Goal: Task Accomplishment & Management: Manage account settings

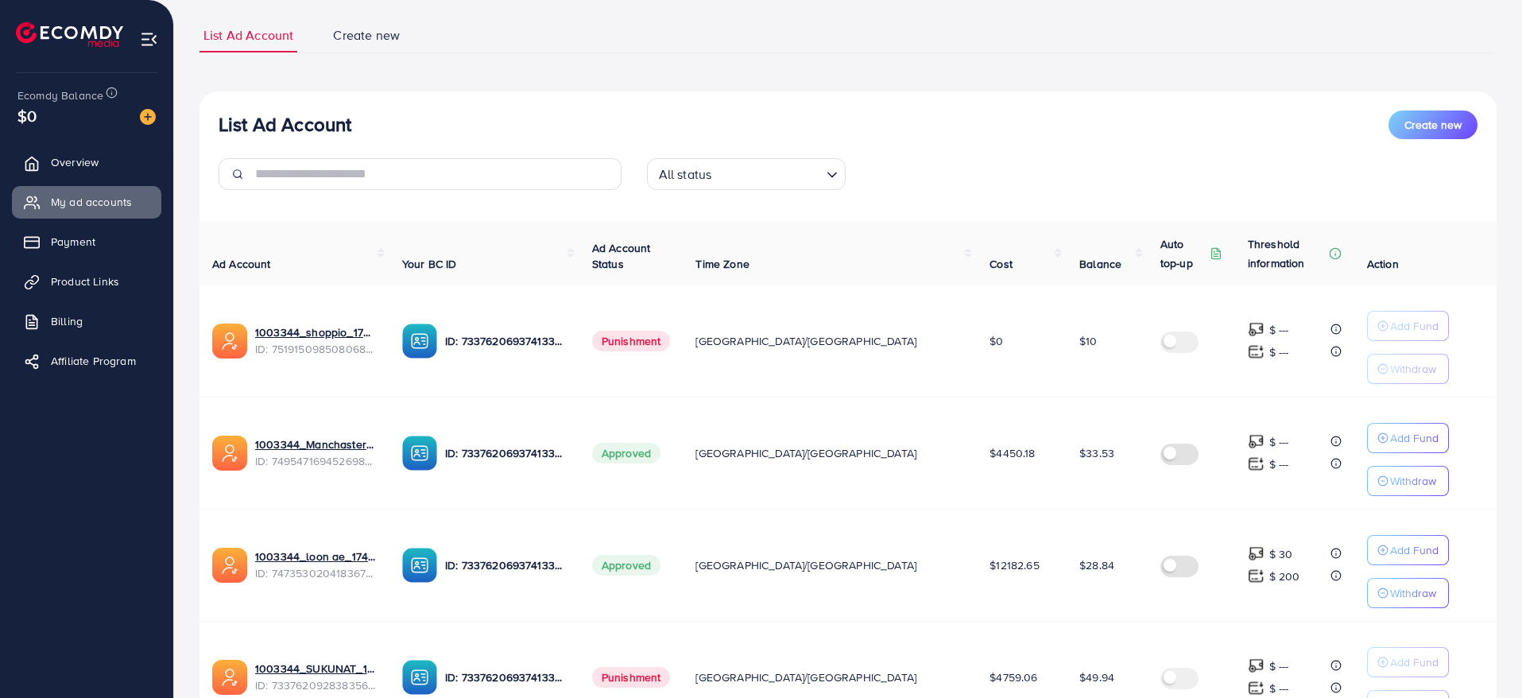
scroll to position [98, 0]
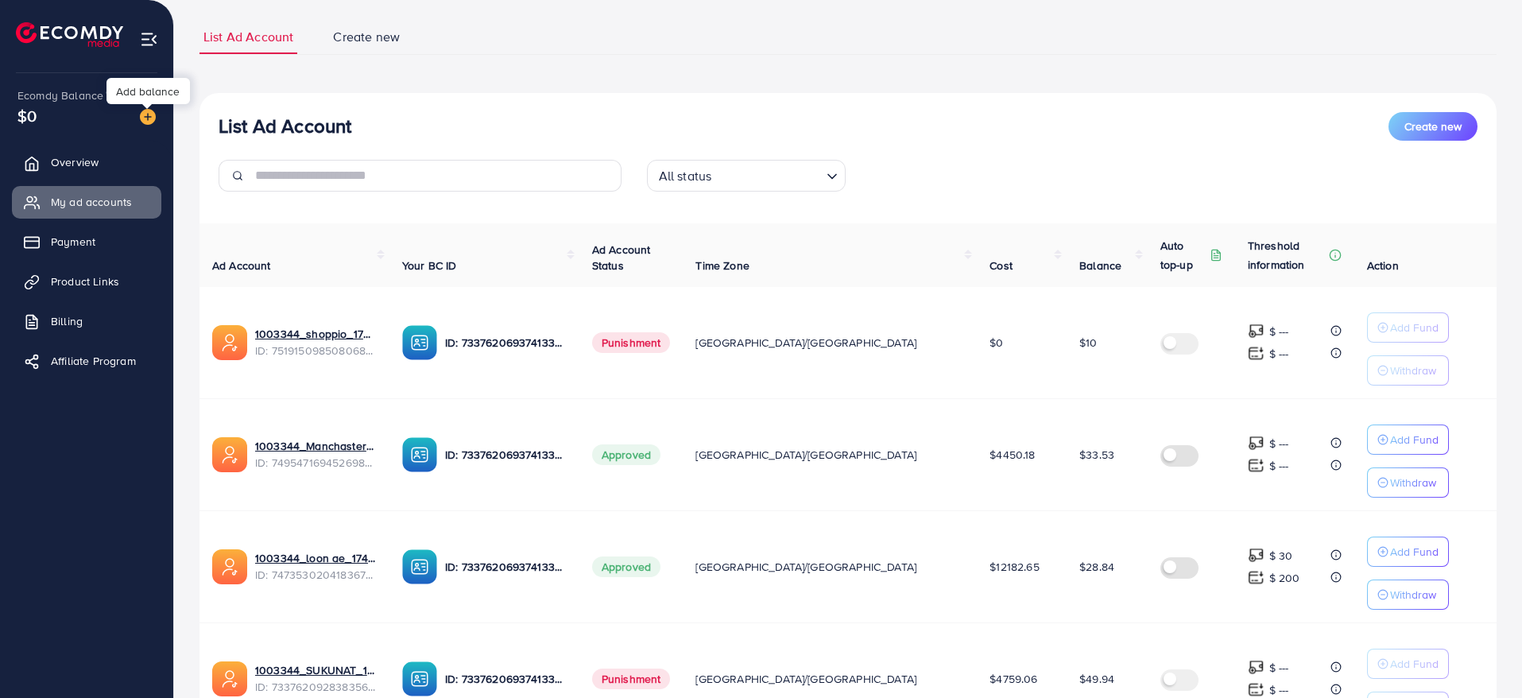
click at [148, 119] on img at bounding box center [148, 117] width 16 height 16
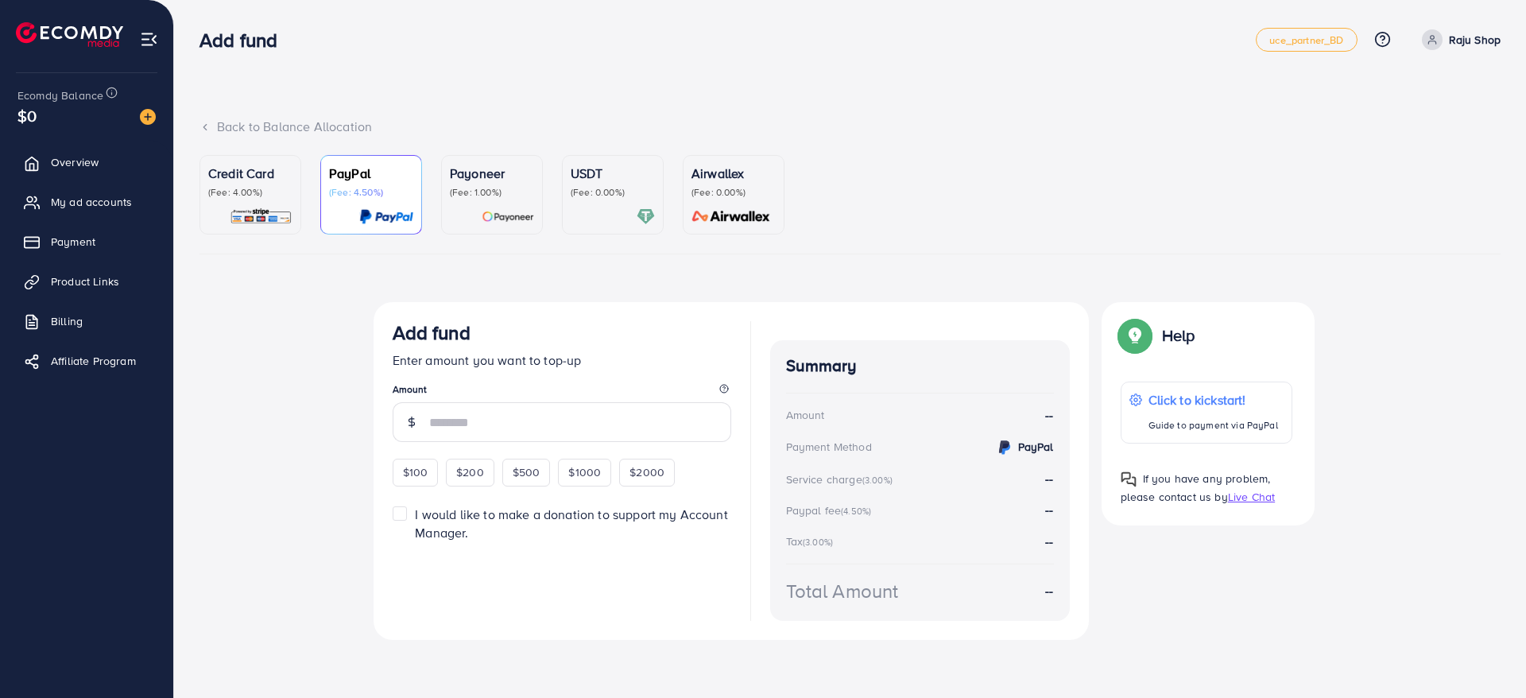
click at [257, 187] on p "(Fee: 4.00%)" at bounding box center [250, 192] width 84 height 13
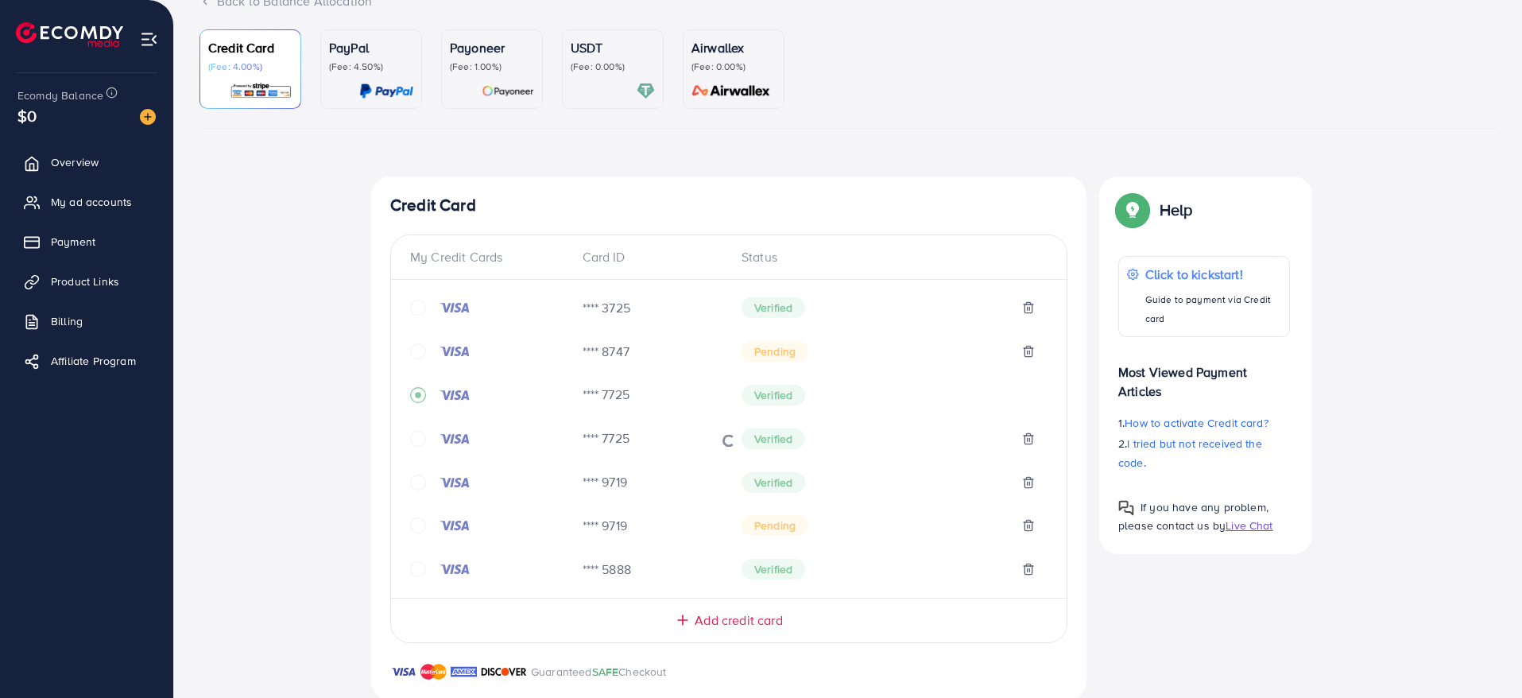
scroll to position [552, 0]
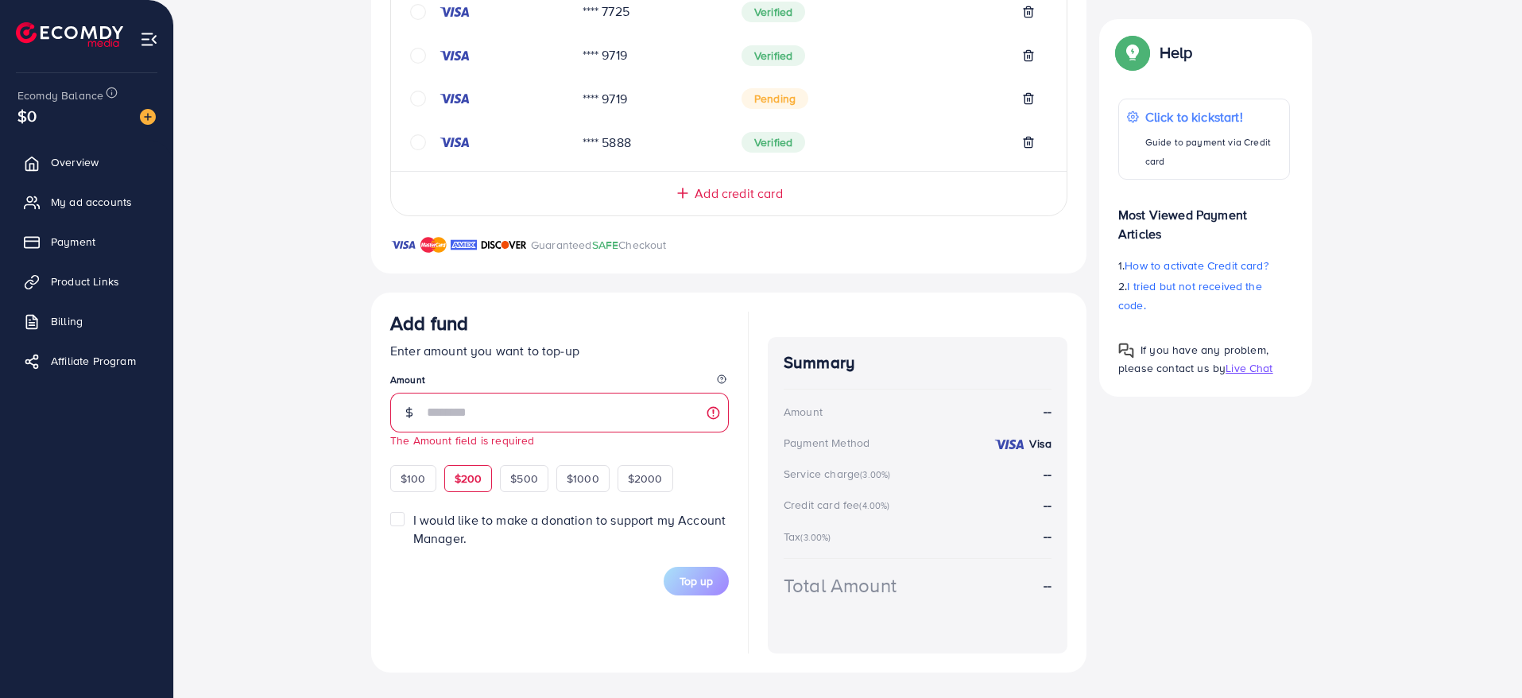
click at [474, 463] on div "$100 $200 $500 $1000 $2000" at bounding box center [553, 476] width 326 height 31
click at [473, 479] on span "$200" at bounding box center [469, 479] width 28 height 16
type input "***"
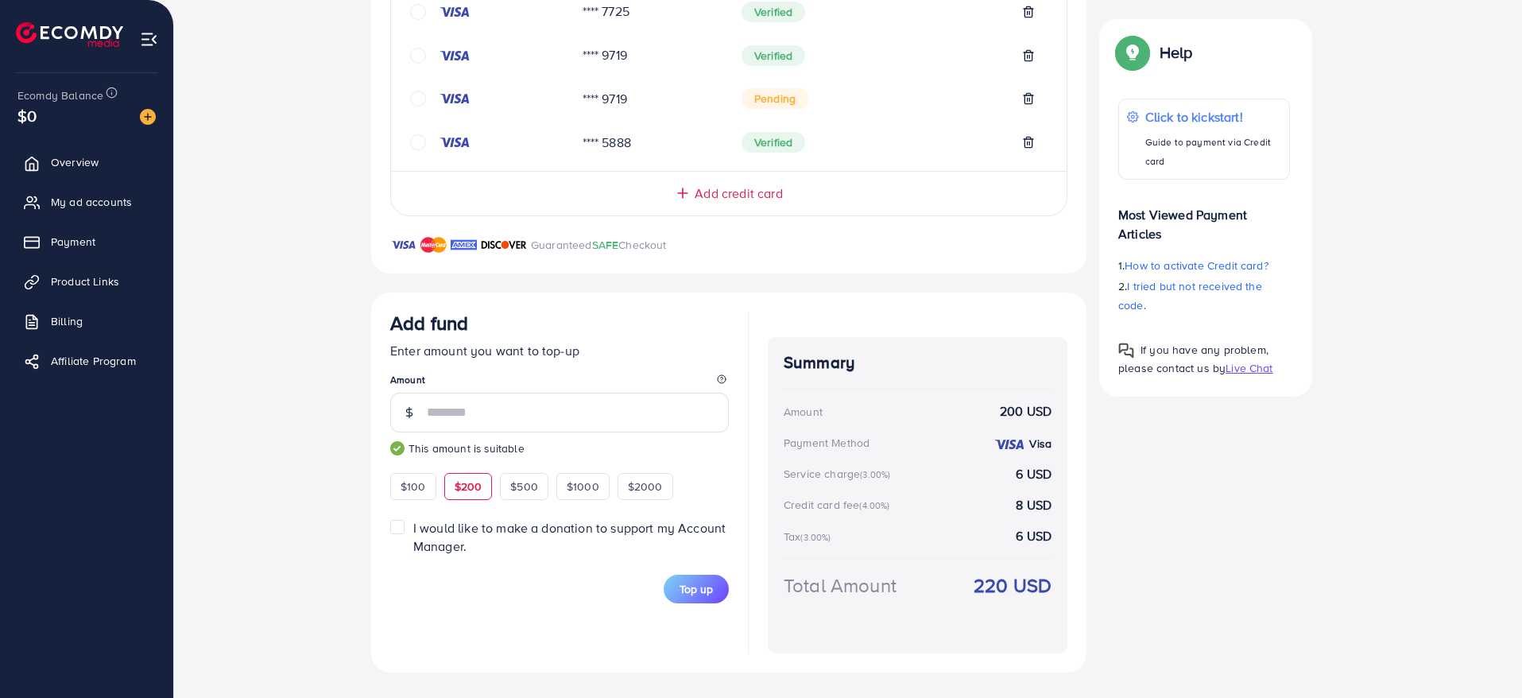
click at [717, 331] on div "Add fund" at bounding box center [559, 326] width 339 height 29
click at [698, 587] on span "Top up" at bounding box center [696, 589] width 33 height 16
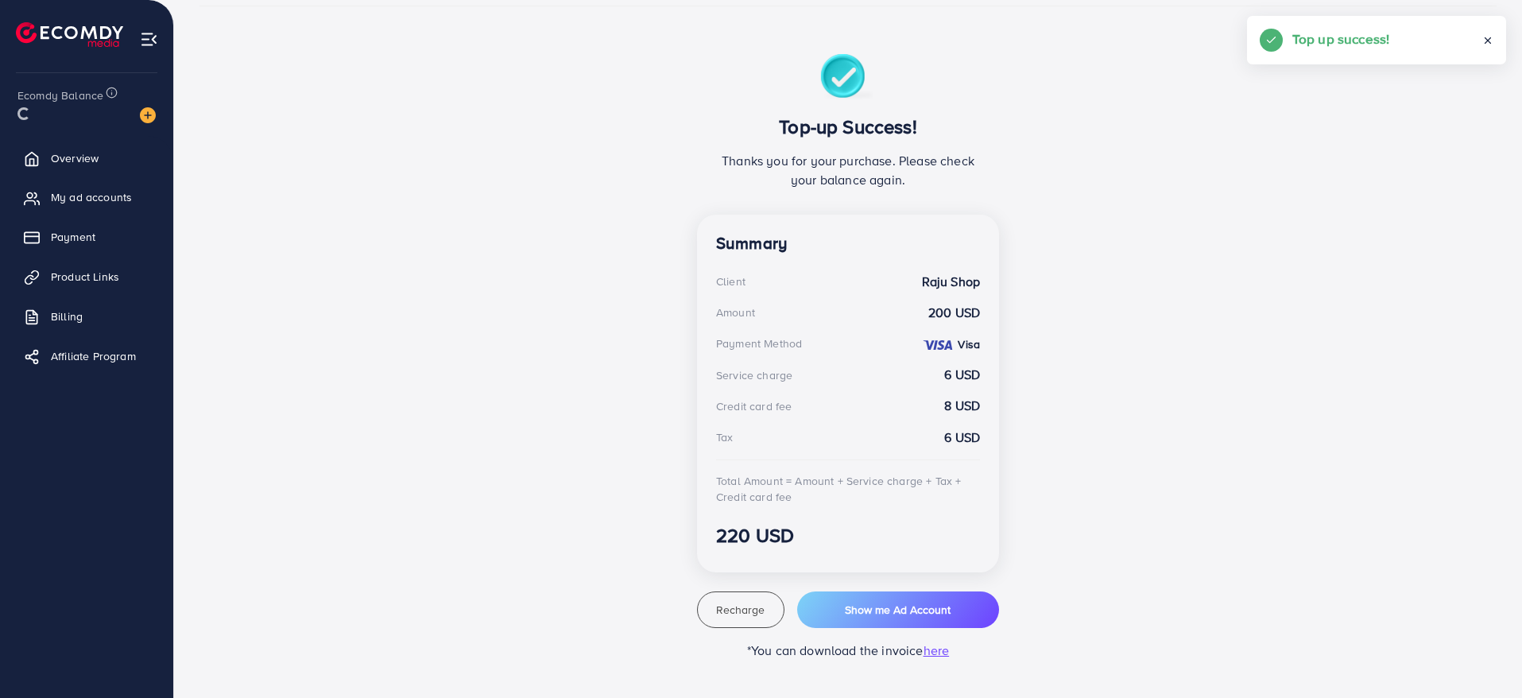
scroll to position [248, 0]
click at [114, 211] on link "My ad accounts" at bounding box center [86, 202] width 149 height 32
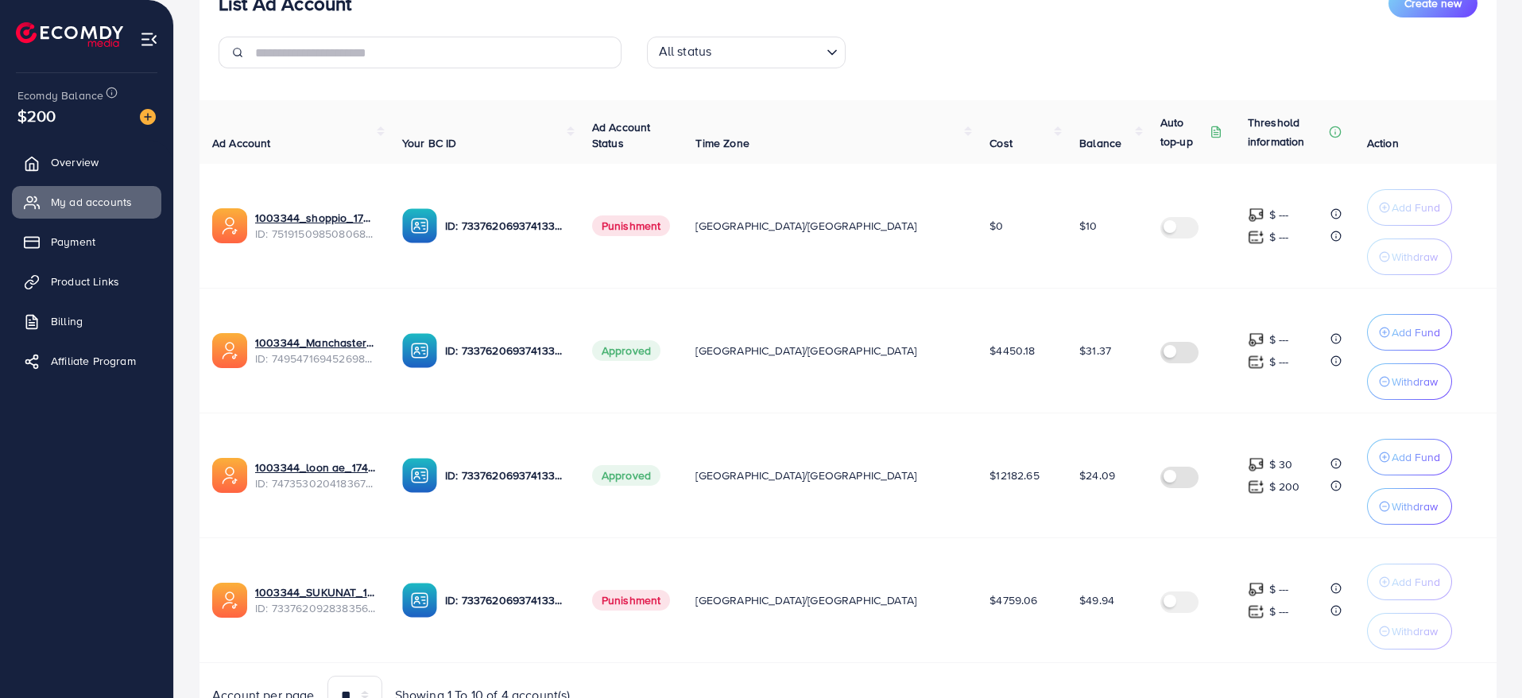
scroll to position [308, 0]
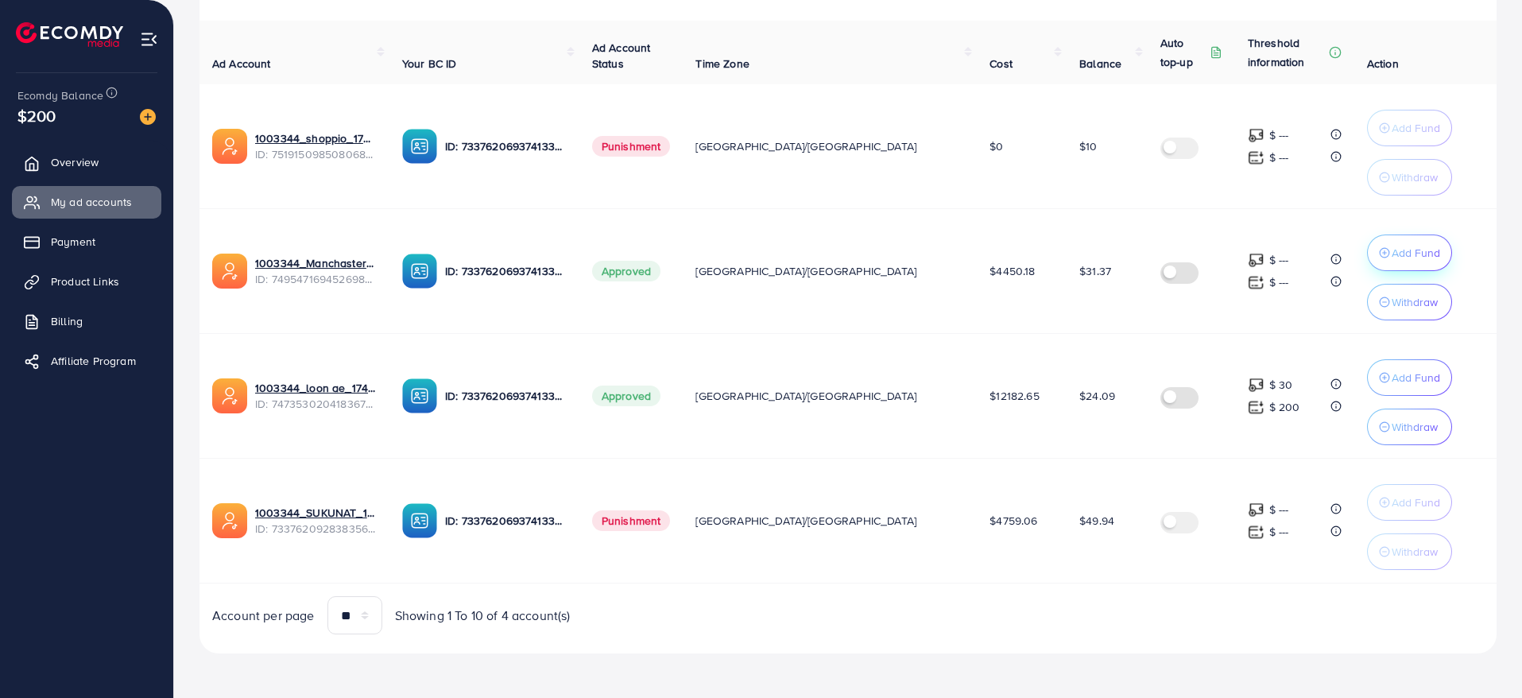
click at [1367, 262] on button "Add Fund" at bounding box center [1409, 253] width 85 height 37
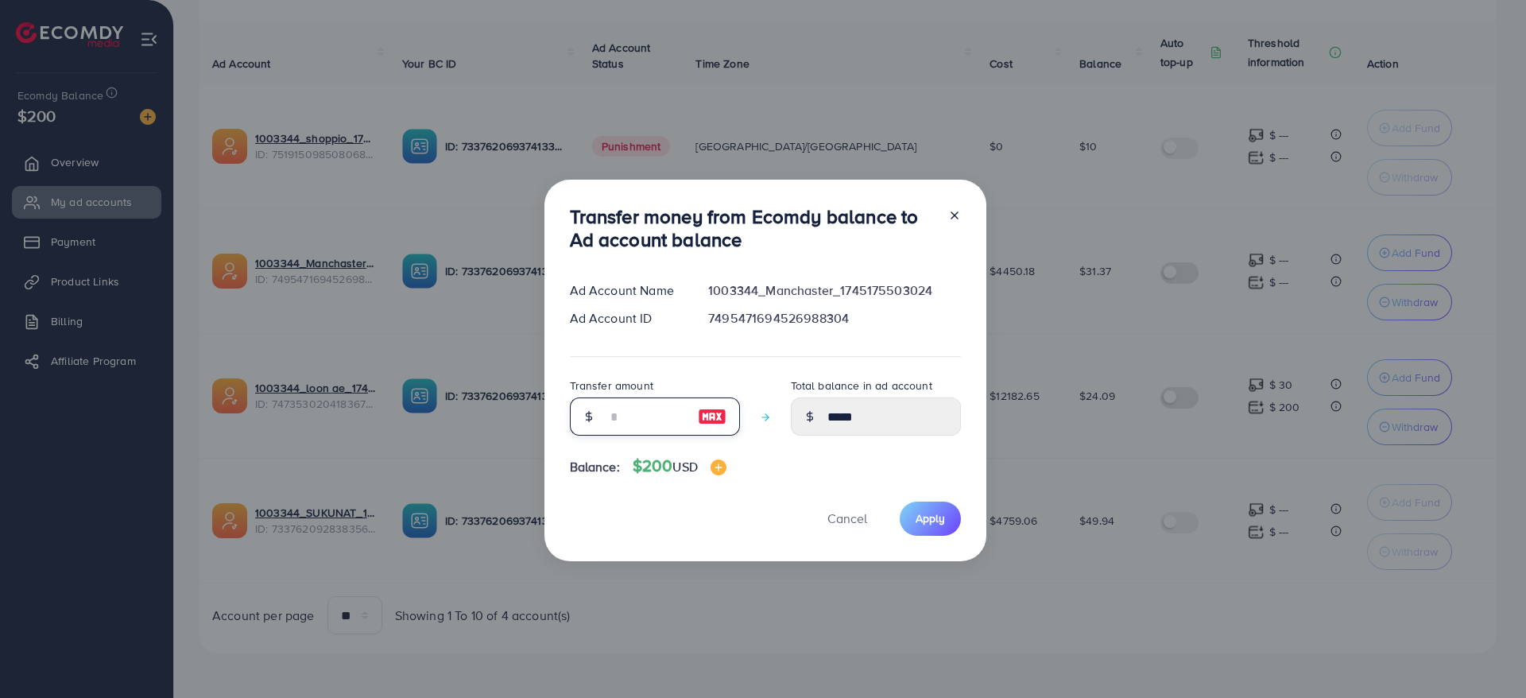
click at [644, 421] on input "number" at bounding box center [646, 416] width 79 height 38
type input "*"
type input "*****"
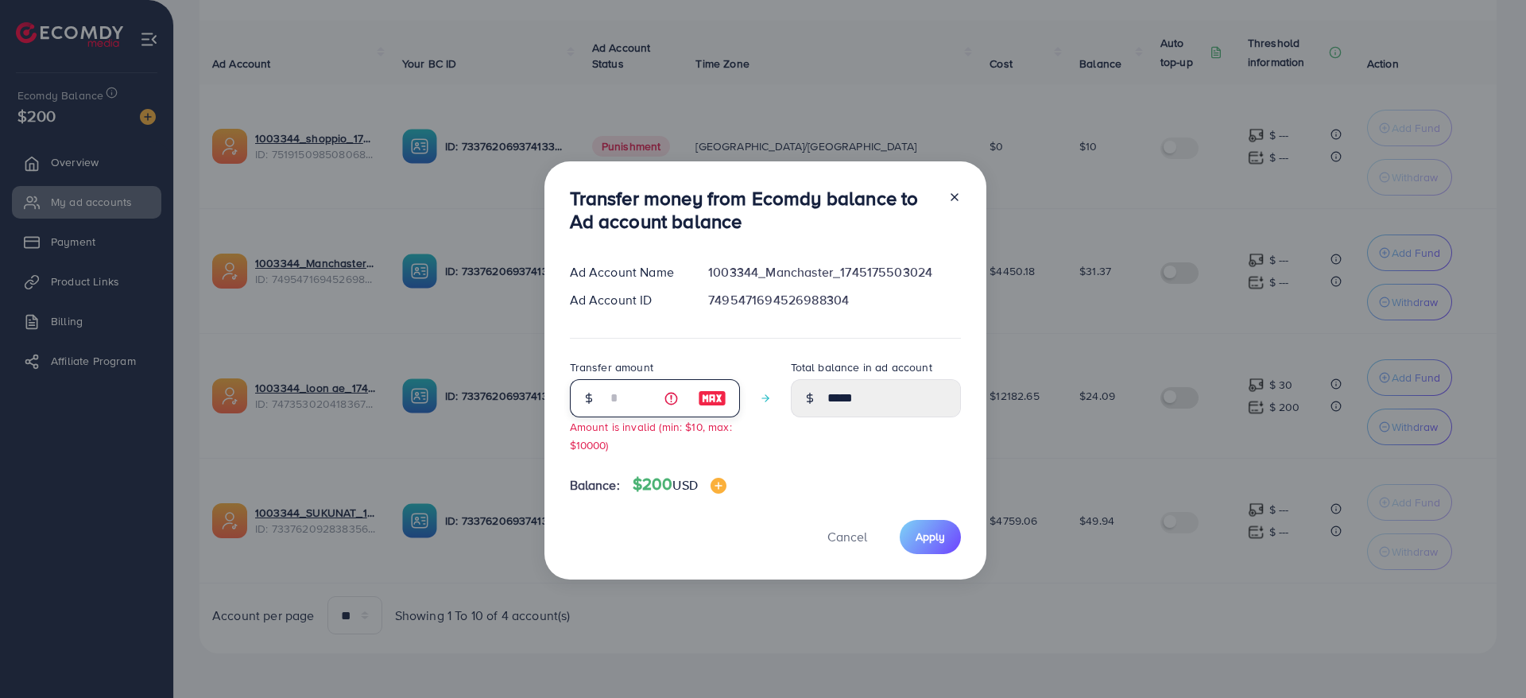
type input "**"
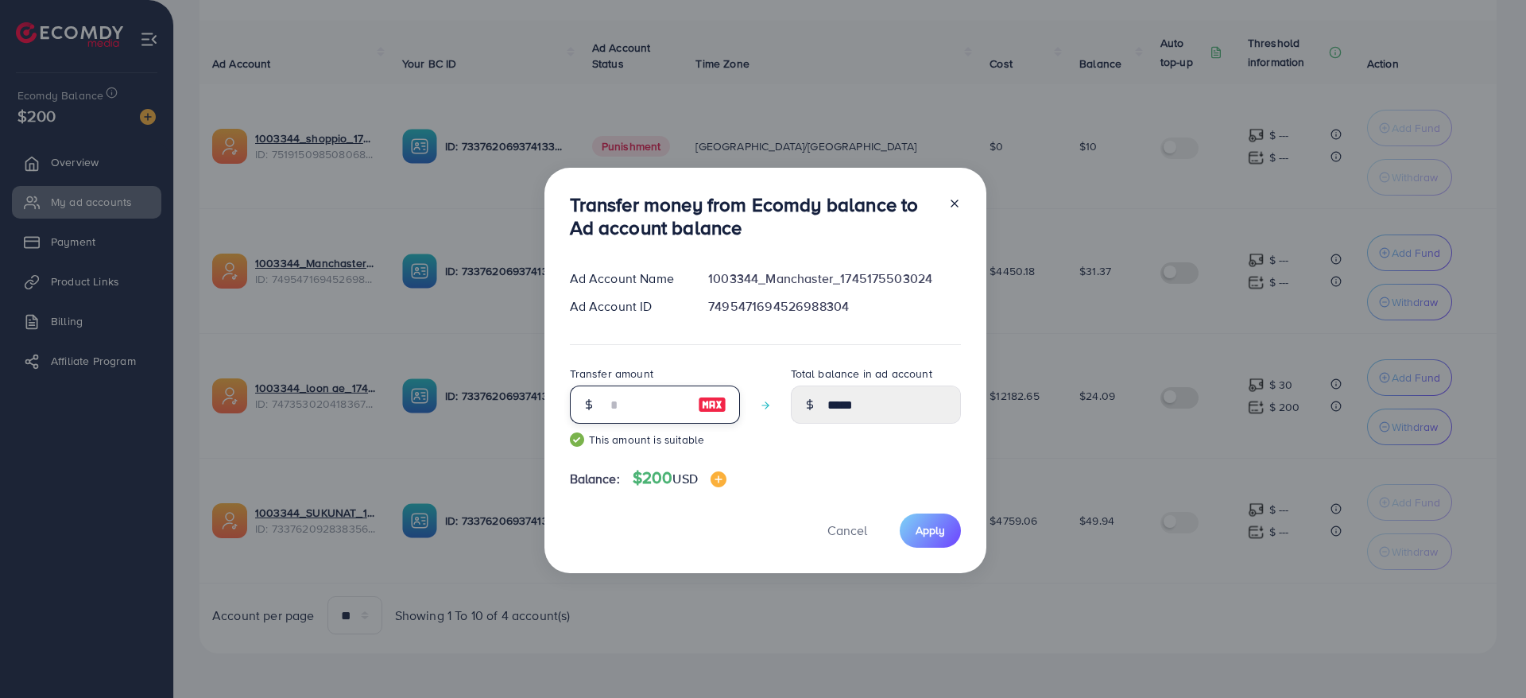
type input "*****"
type input "**"
click at [938, 526] on span "Apply" at bounding box center [930, 530] width 29 height 16
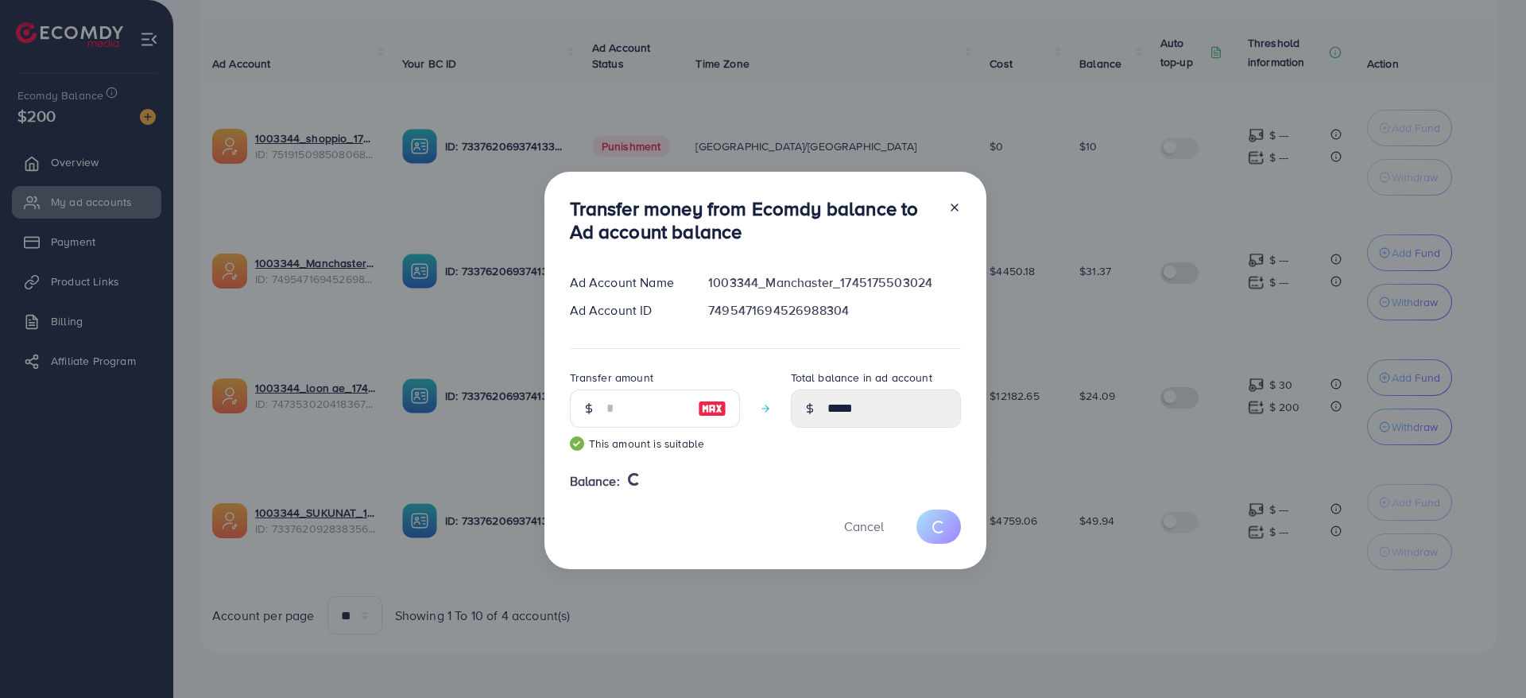
type input "*****"
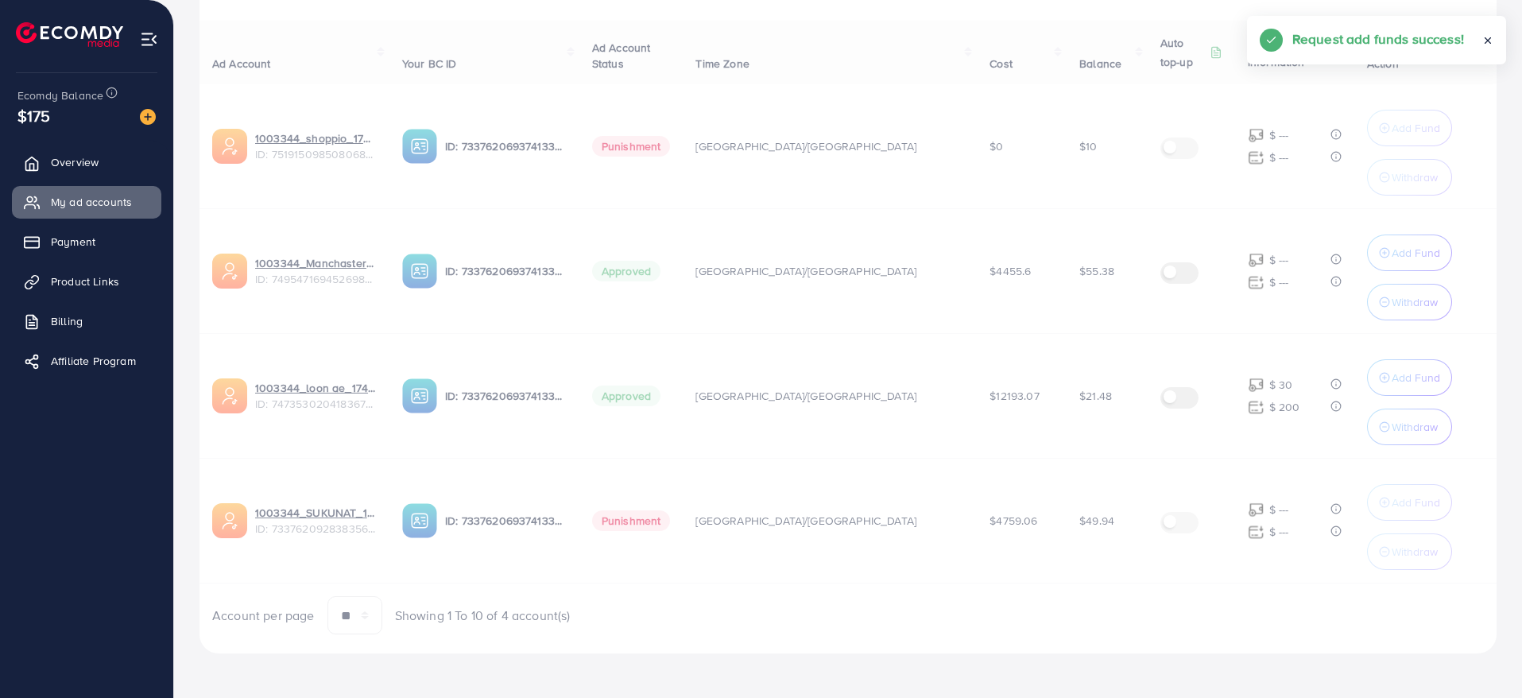
click at [1388, 378] on div "Ad Account Your BC ID Ad Account Status Time Zone Cost Balance Auto top-up Thre…" at bounding box center [848, 328] width 1297 height 614
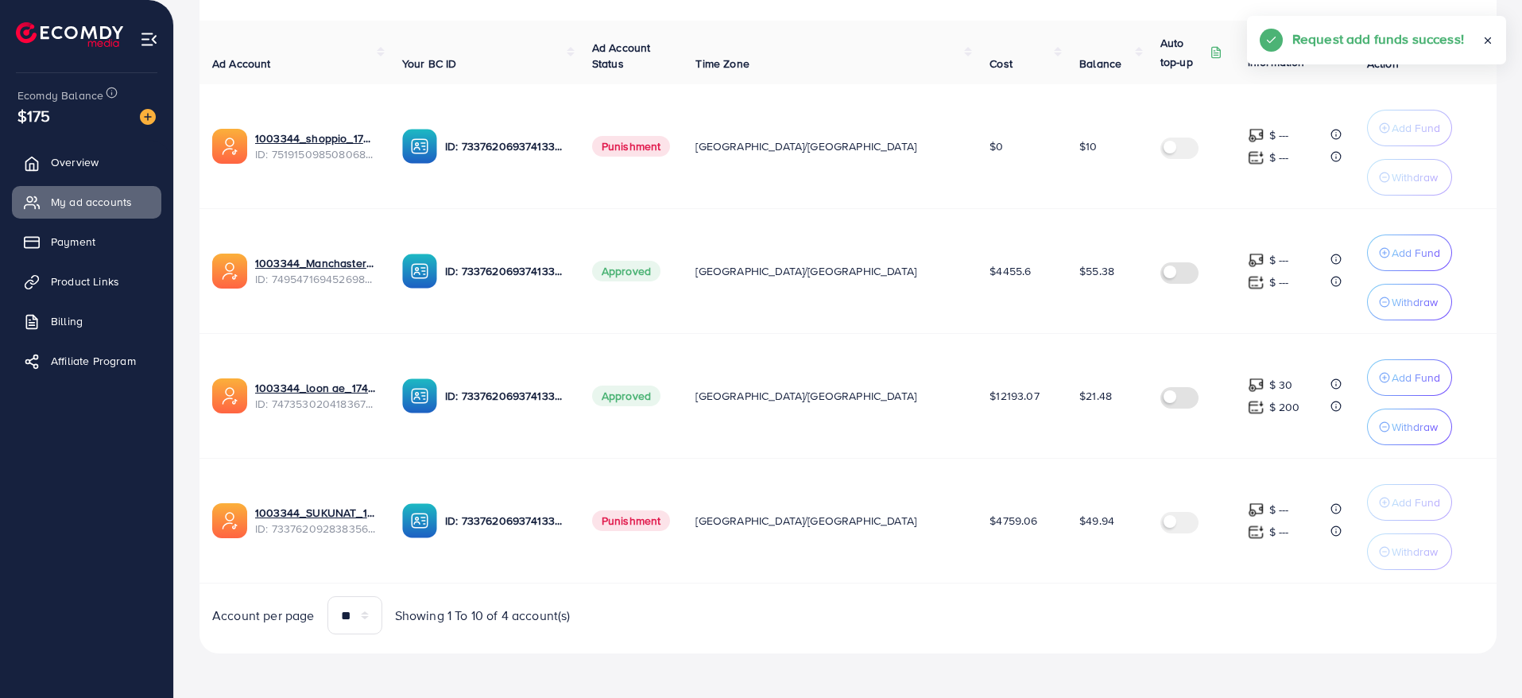
click at [1392, 378] on p "Add Fund" at bounding box center [1416, 377] width 48 height 19
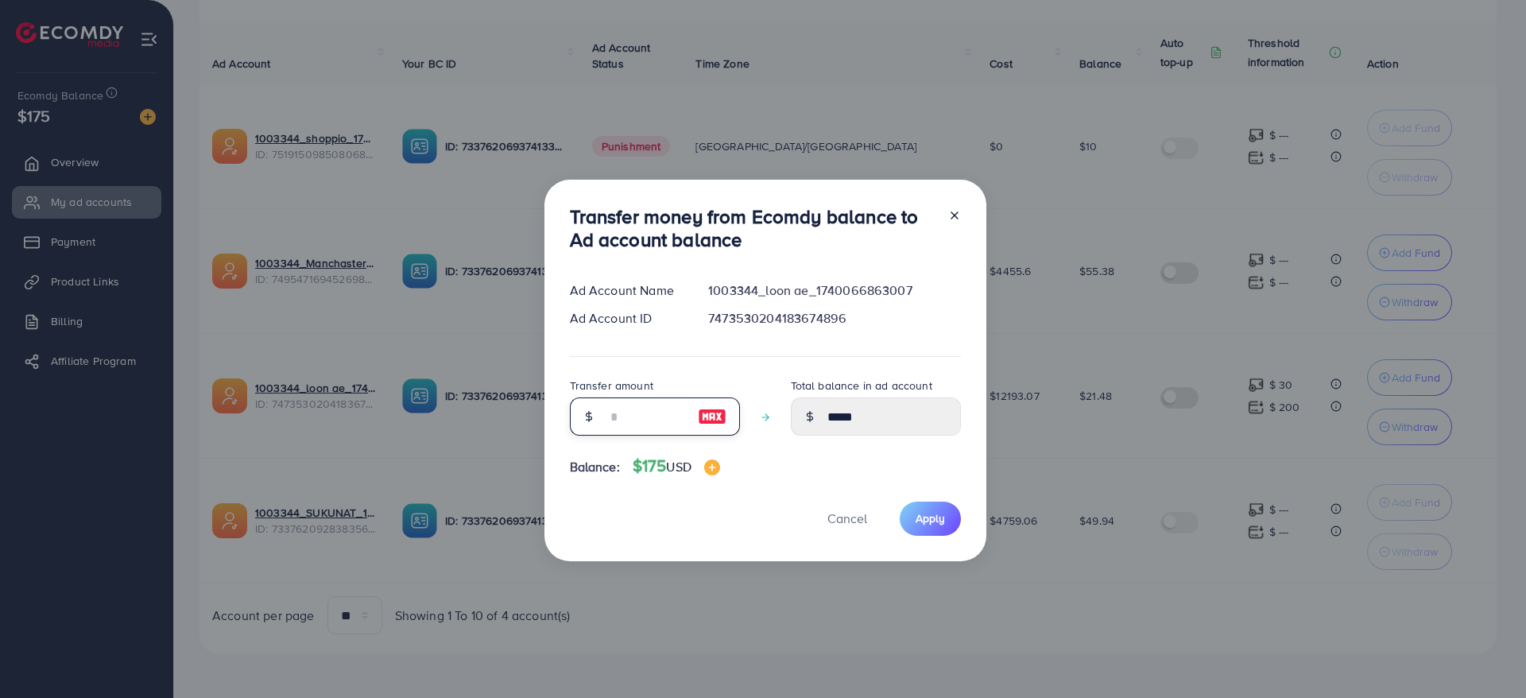
click at [630, 428] on input "number" at bounding box center [646, 416] width 79 height 38
type input "*"
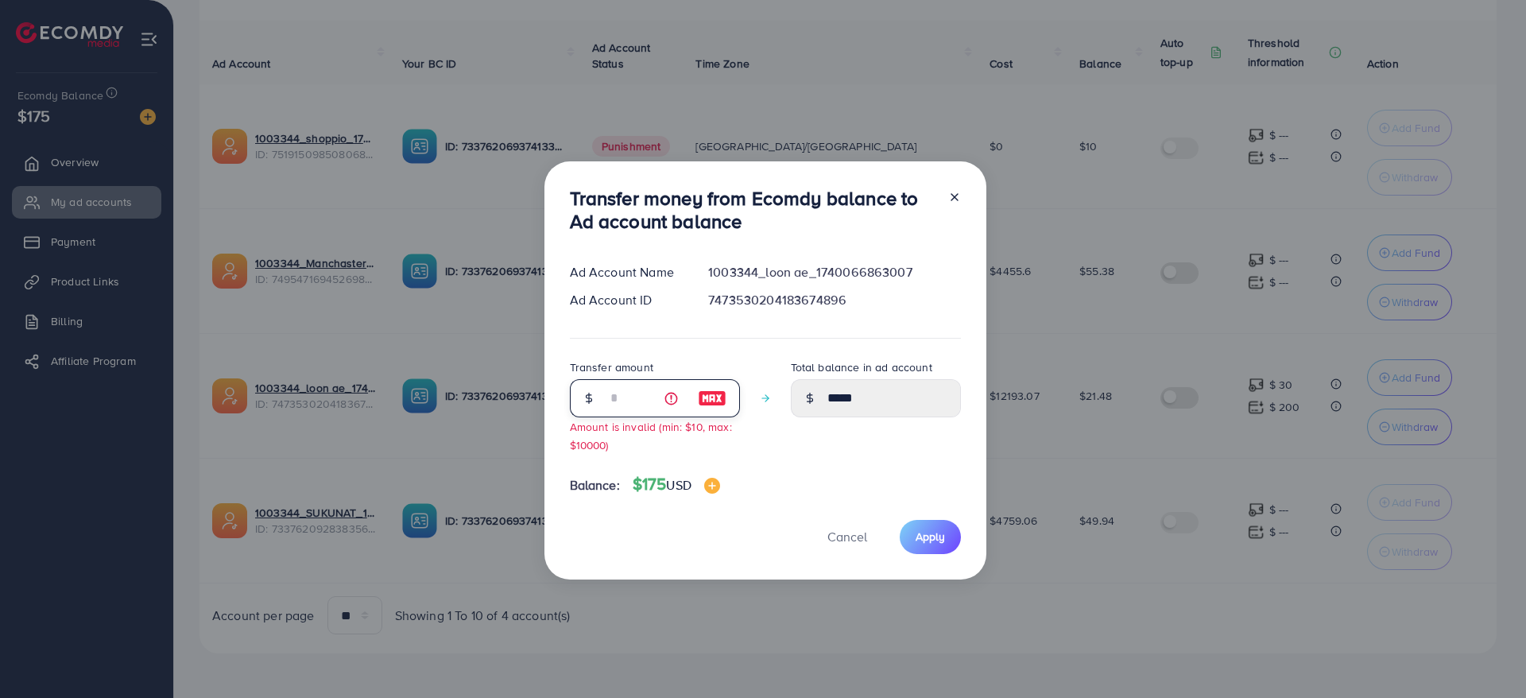
type input "*****"
type input "**"
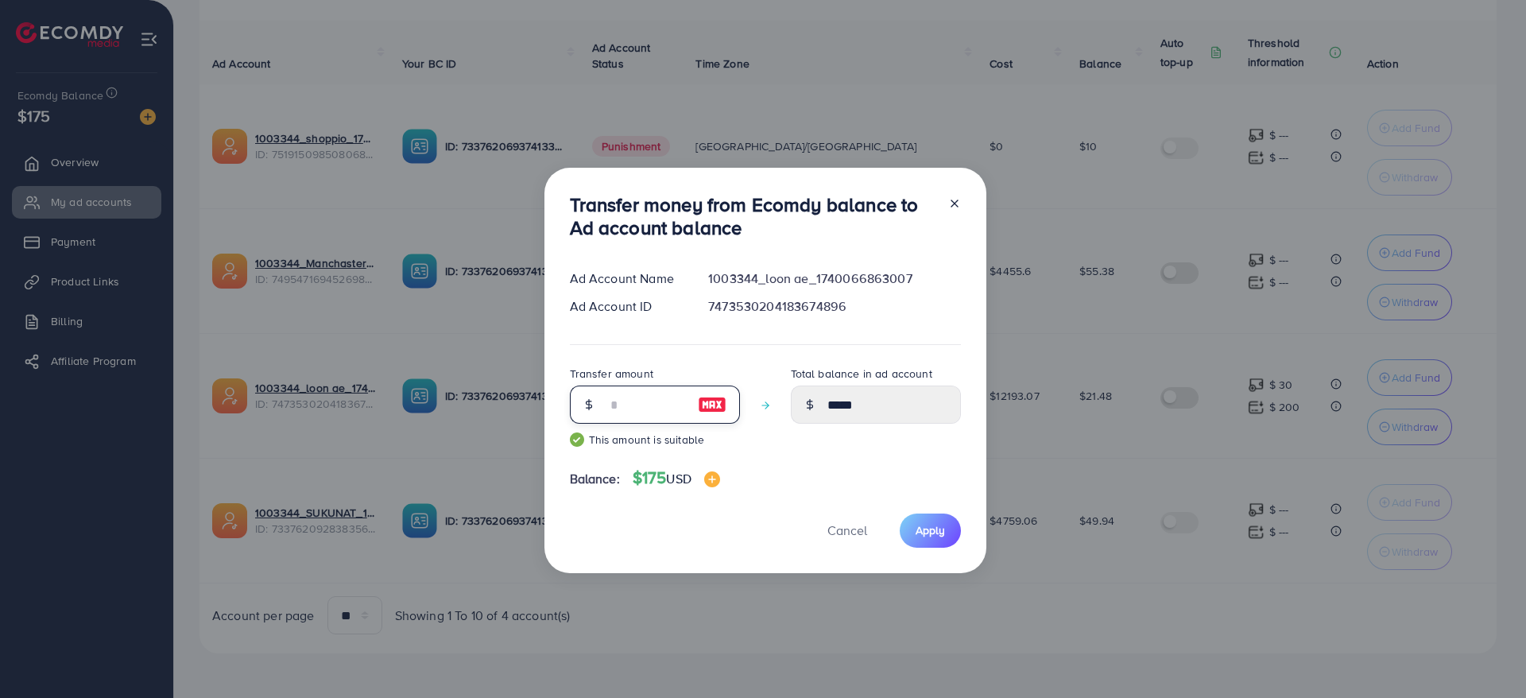
type input "*****"
type input "**"
click at [928, 527] on span "Apply" at bounding box center [930, 530] width 29 height 16
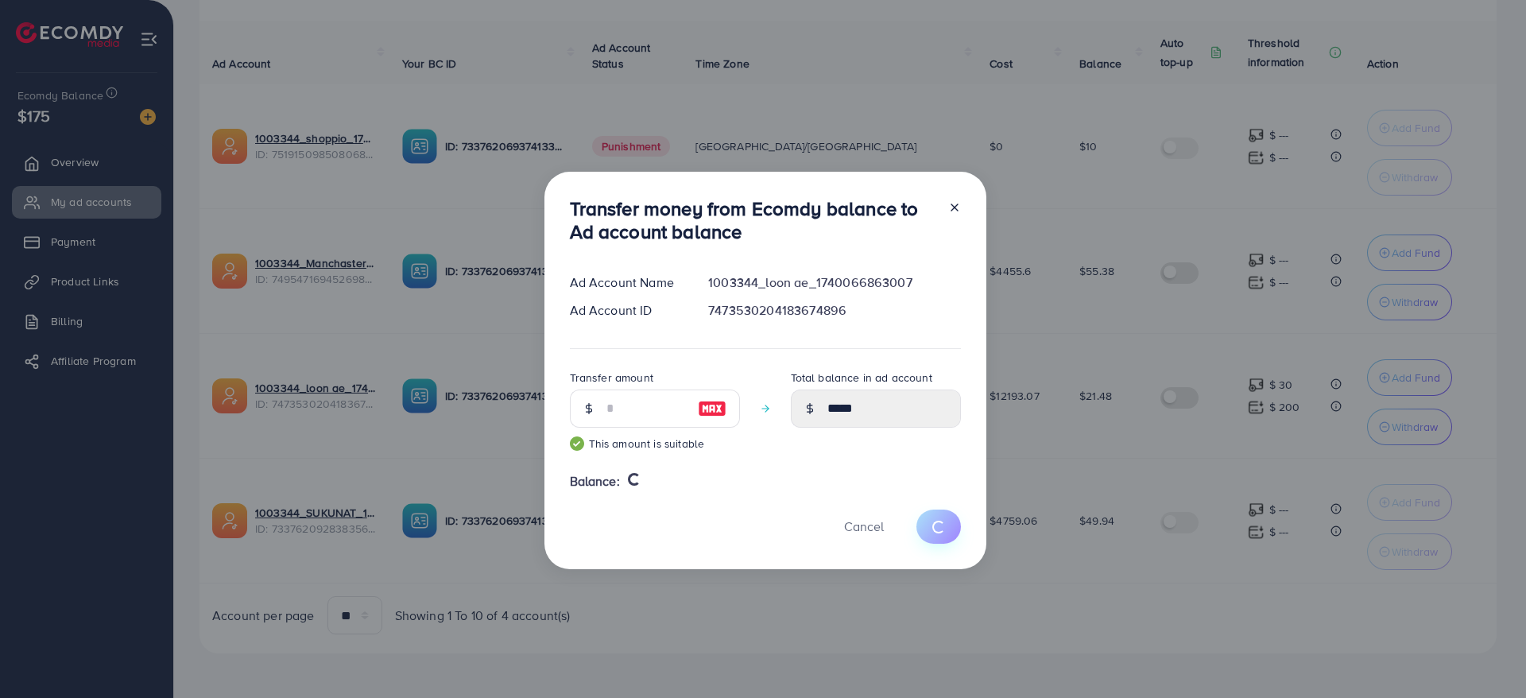
type input "*****"
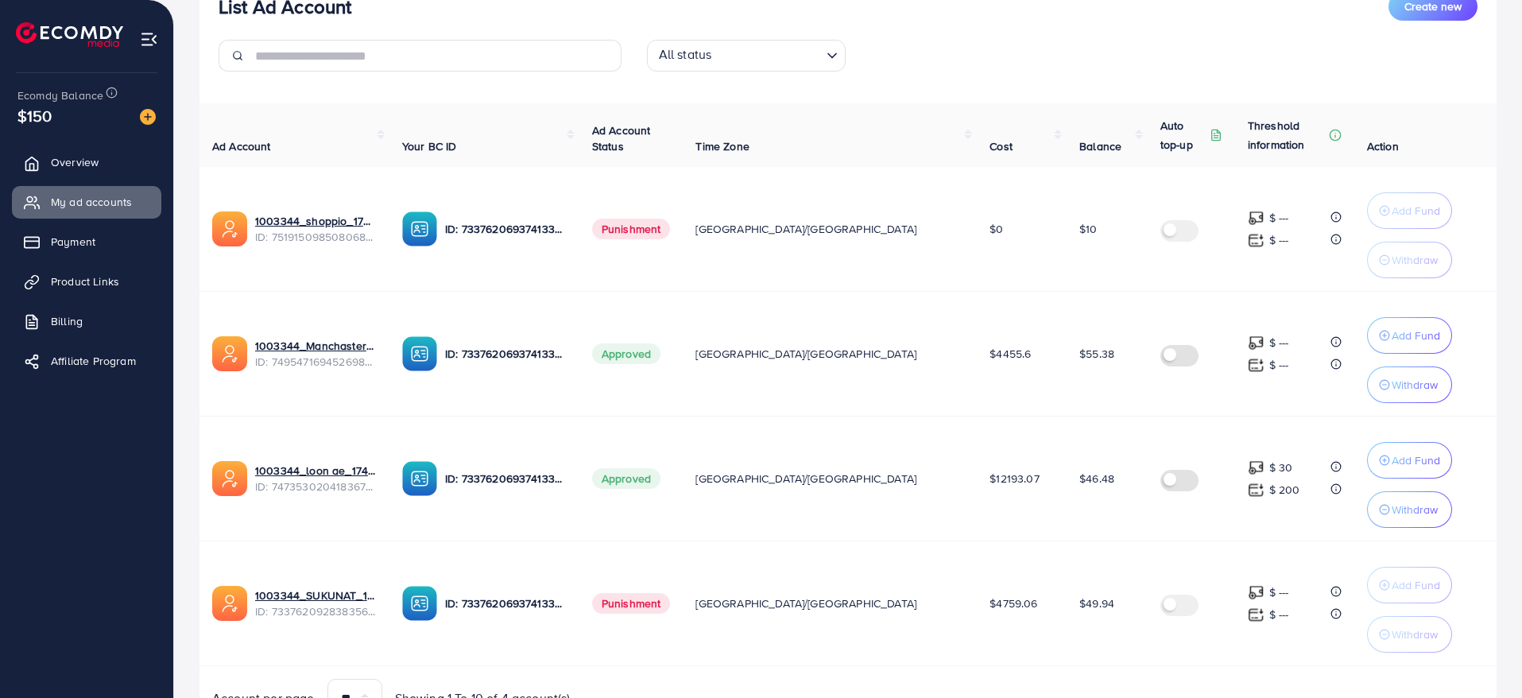
scroll to position [234, 0]
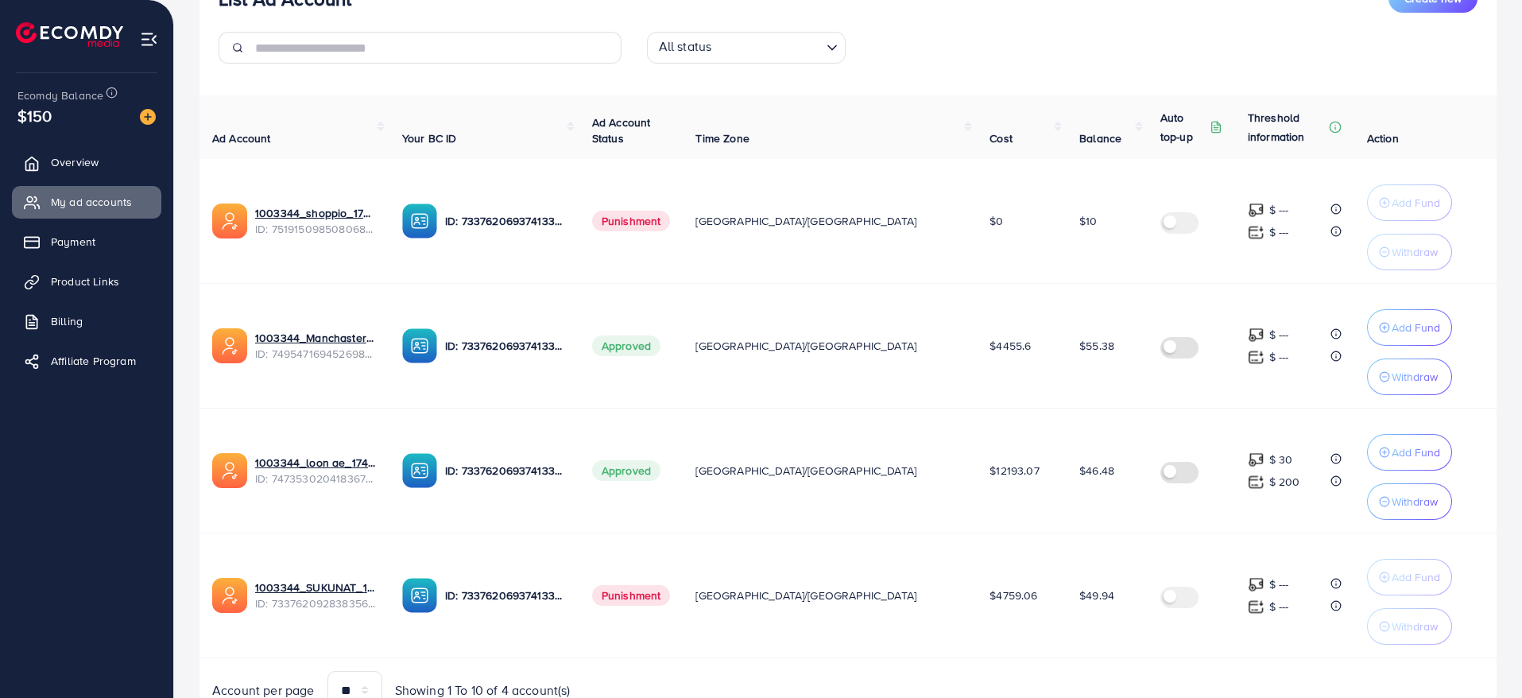
click at [1067, 618] on td "$49.94" at bounding box center [1107, 595] width 81 height 125
drag, startPoint x: 985, startPoint y: 471, endPoint x: 924, endPoint y: 366, distance: 121.5
click at [924, 369] on tbody "1003344_shoppio_1750688962312 ID: 7519150985080684551 ID: 7337620693741338625 P…" at bounding box center [848, 408] width 1297 height 499
click at [977, 366] on td "$4455.6" at bounding box center [1022, 346] width 90 height 125
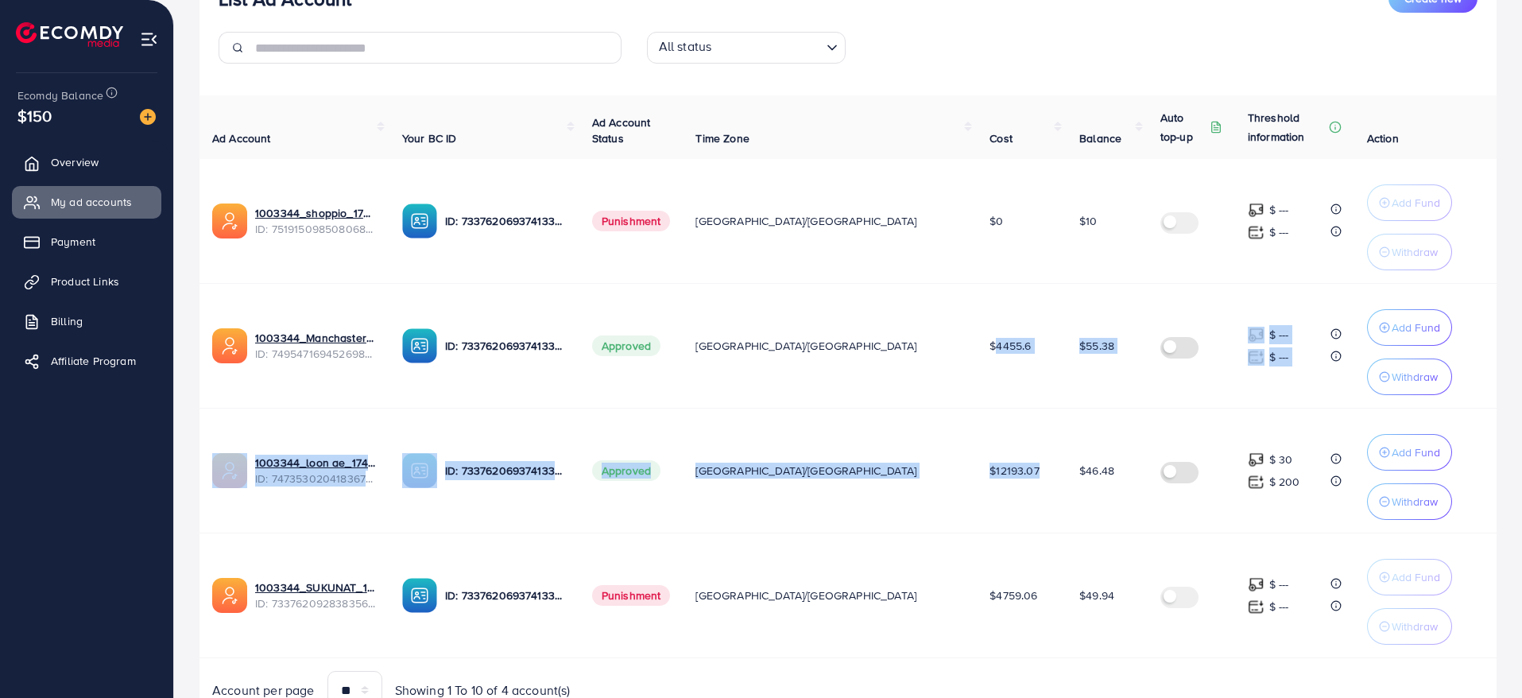
drag, startPoint x: 924, startPoint y: 345, endPoint x: 1026, endPoint y: 527, distance: 208.9
click at [1026, 527] on tbody "1003344_shoppio_1750688962312 ID: 7519150985080684551 ID: 7337620693741338625 P…" at bounding box center [848, 408] width 1297 height 499
click at [1011, 484] on td "$12193.07" at bounding box center [1022, 471] width 90 height 125
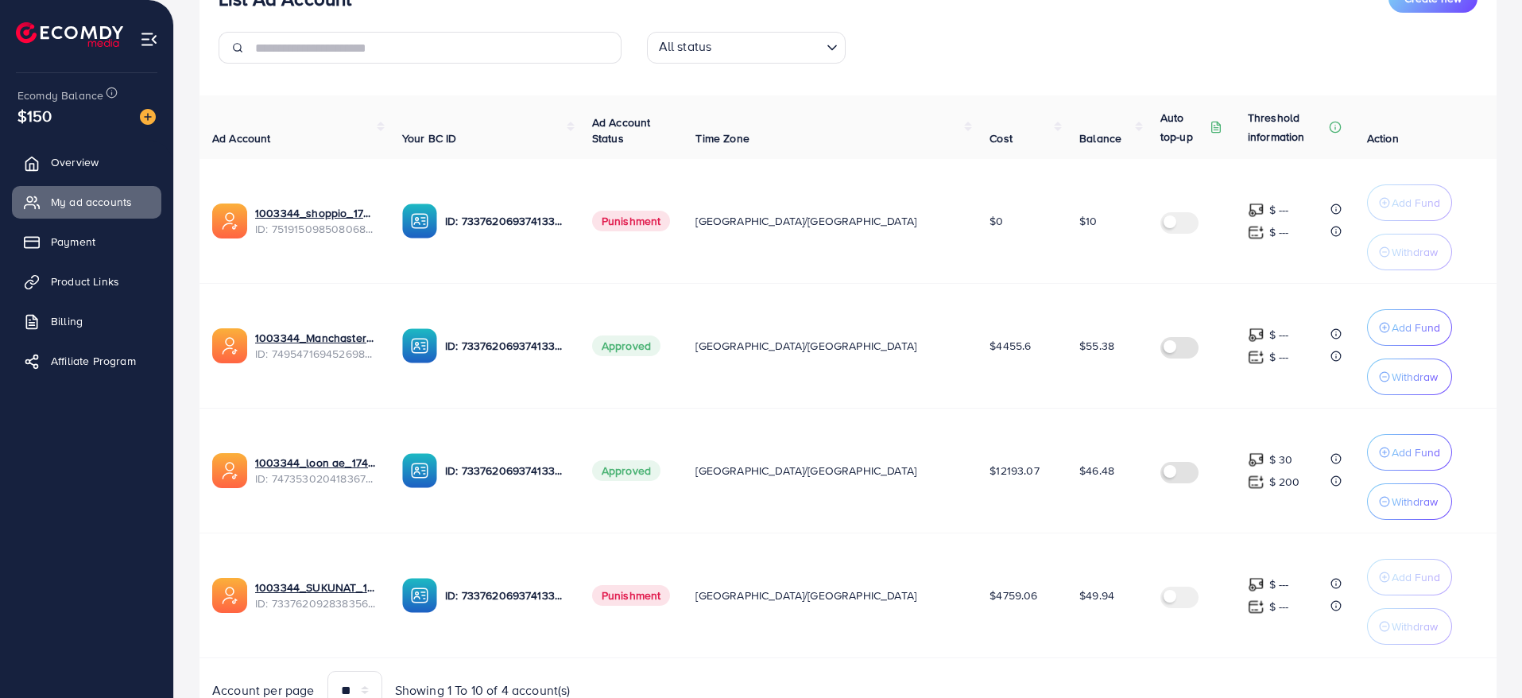
drag, startPoint x: 993, startPoint y: 467, endPoint x: 928, endPoint y: 352, distance: 132.4
click at [928, 353] on tbody "1003344_shoppio_1750688962312 ID: 7519150985080684551 ID: 7337620693741338625 P…" at bounding box center [848, 408] width 1297 height 499
click at [977, 351] on td "$4455.6" at bounding box center [1022, 346] width 90 height 125
drag, startPoint x: 928, startPoint y: 338, endPoint x: 996, endPoint y: 471, distance: 149.0
click at [995, 470] on tbody "1003344_shoppio_1750688962312 ID: 7519150985080684551 ID: 7337620693741338625 P…" at bounding box center [848, 408] width 1297 height 499
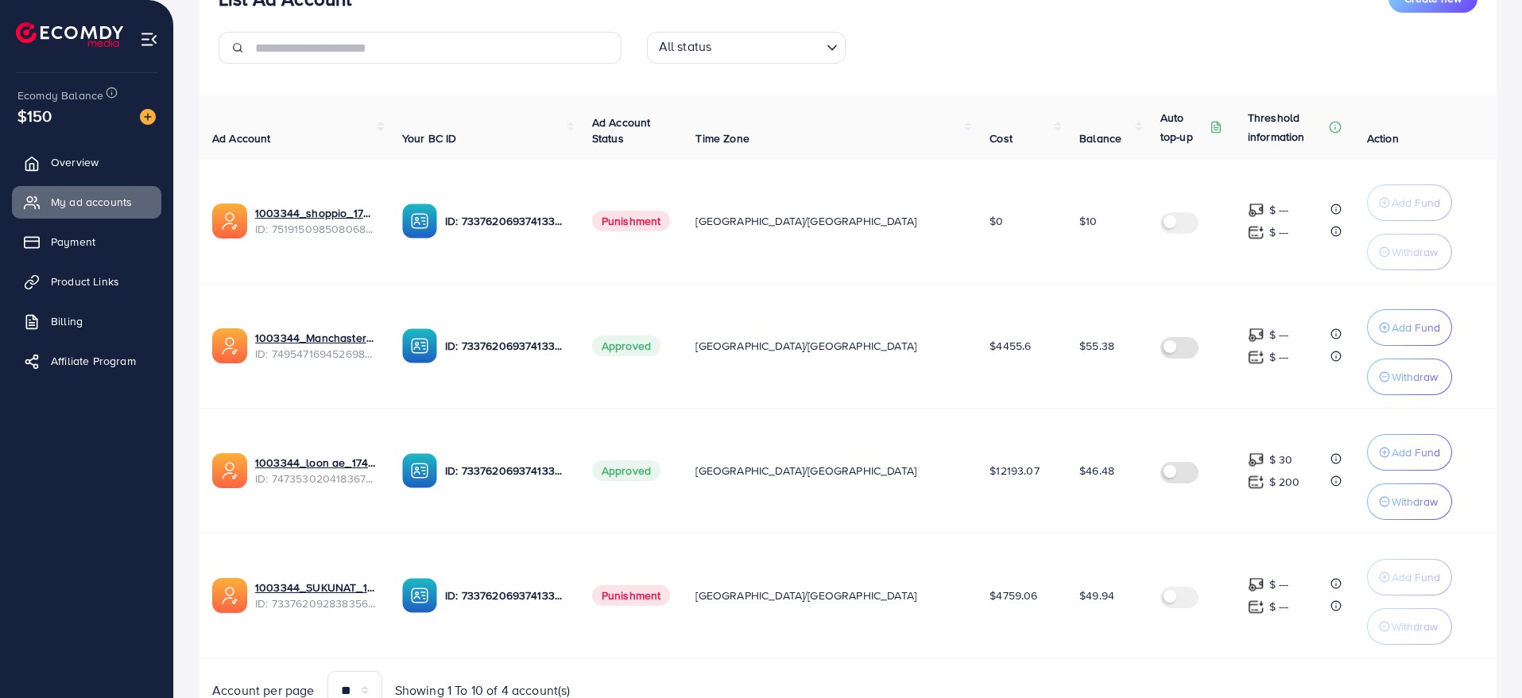
click at [996, 473] on td "$12193.07" at bounding box center [1022, 471] width 90 height 125
drag, startPoint x: 996, startPoint y: 473, endPoint x: 930, endPoint y: 347, distance: 141.9
click at [930, 347] on tbody "1003344_shoppio_1750688962312 ID: 7519150985080684551 ID: 7337620693741338625 P…" at bounding box center [848, 408] width 1297 height 499
click at [977, 347] on td "$4455.6" at bounding box center [1022, 346] width 90 height 125
drag, startPoint x: 930, startPoint y: 345, endPoint x: 987, endPoint y: 469, distance: 136.6
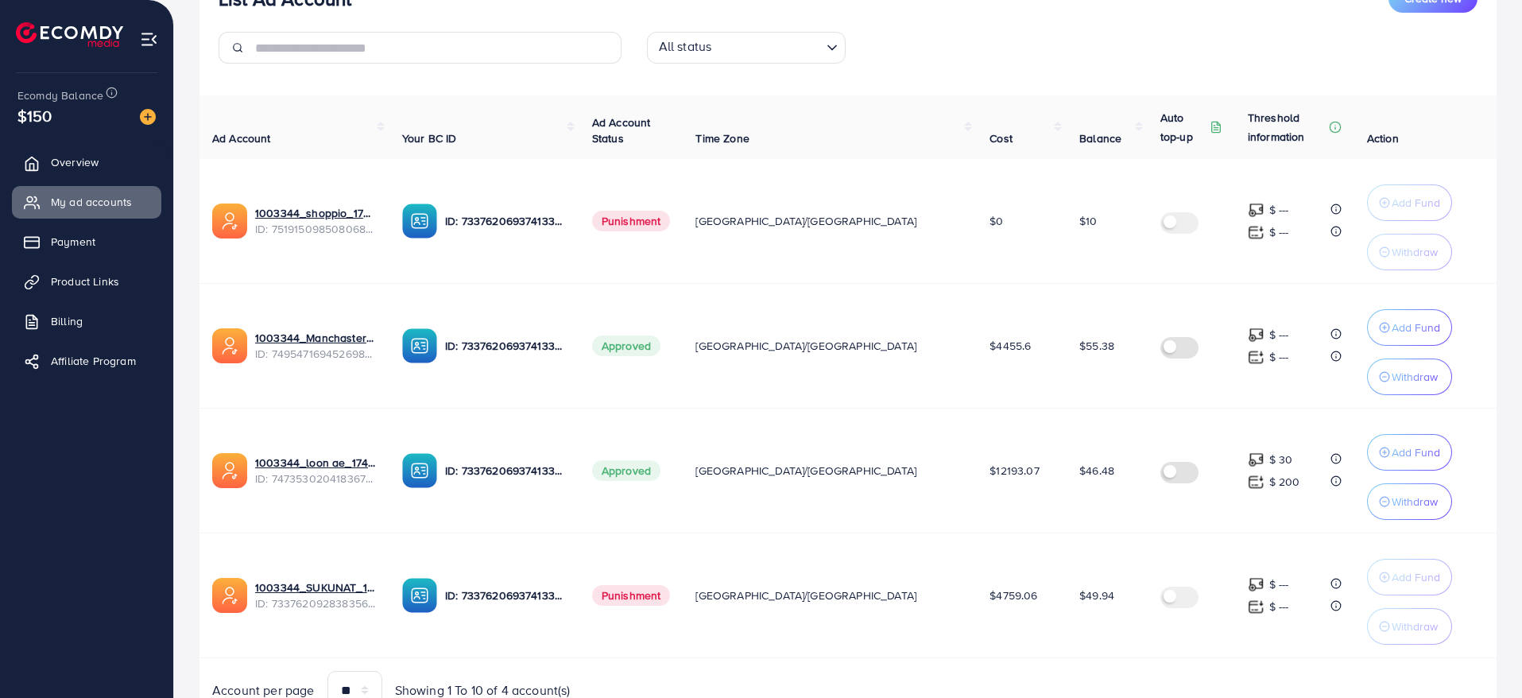
click at [987, 469] on tbody "1003344_shoppio_1750688962312 ID: 7519150985080684551 ID: 7337620693741338625 P…" at bounding box center [848, 408] width 1297 height 499
click at [986, 468] on td "$12193.07" at bounding box center [1022, 471] width 90 height 125
drag, startPoint x: 984, startPoint y: 471, endPoint x: 932, endPoint y: 344, distance: 136.8
click at [932, 344] on tbody "1003344_shoppio_1750688962312 ID: 7519150985080684551 ID: 7337620693741338625 P…" at bounding box center [848, 408] width 1297 height 499
click at [977, 344] on td "$4455.6" at bounding box center [1022, 346] width 90 height 125
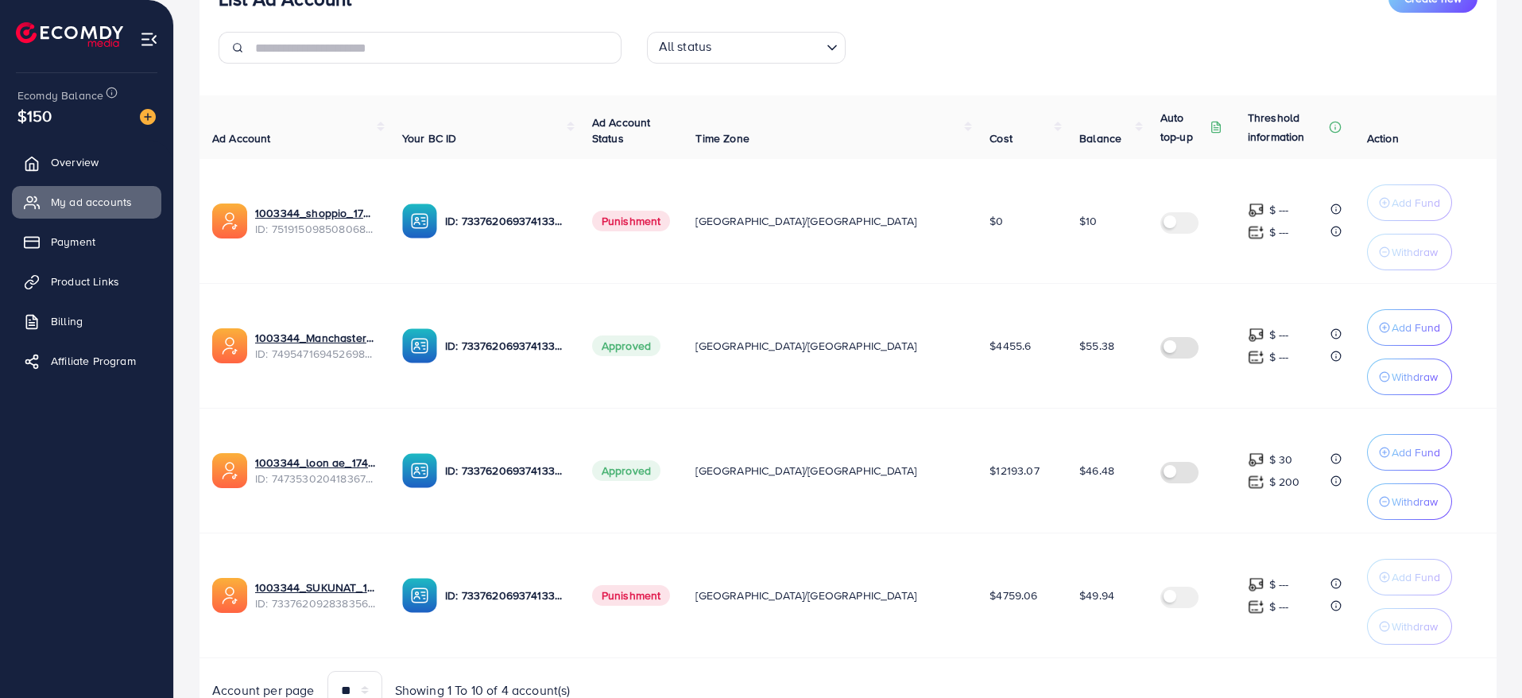
drag, startPoint x: 932, startPoint y: 344, endPoint x: 999, endPoint y: 472, distance: 144.7
click at [999, 472] on tbody "1003344_shoppio_1750688962312 ID: 7519150985080684551 ID: 7337620693741338625 P…" at bounding box center [848, 408] width 1297 height 499
click at [999, 472] on td "$12193.07" at bounding box center [1022, 471] width 90 height 125
drag, startPoint x: 999, startPoint y: 472, endPoint x: 913, endPoint y: 351, distance: 148.9
click at [913, 351] on tbody "1003344_shoppio_1750688962312 ID: 7519150985080684551 ID: 7337620693741338625 P…" at bounding box center [848, 408] width 1297 height 499
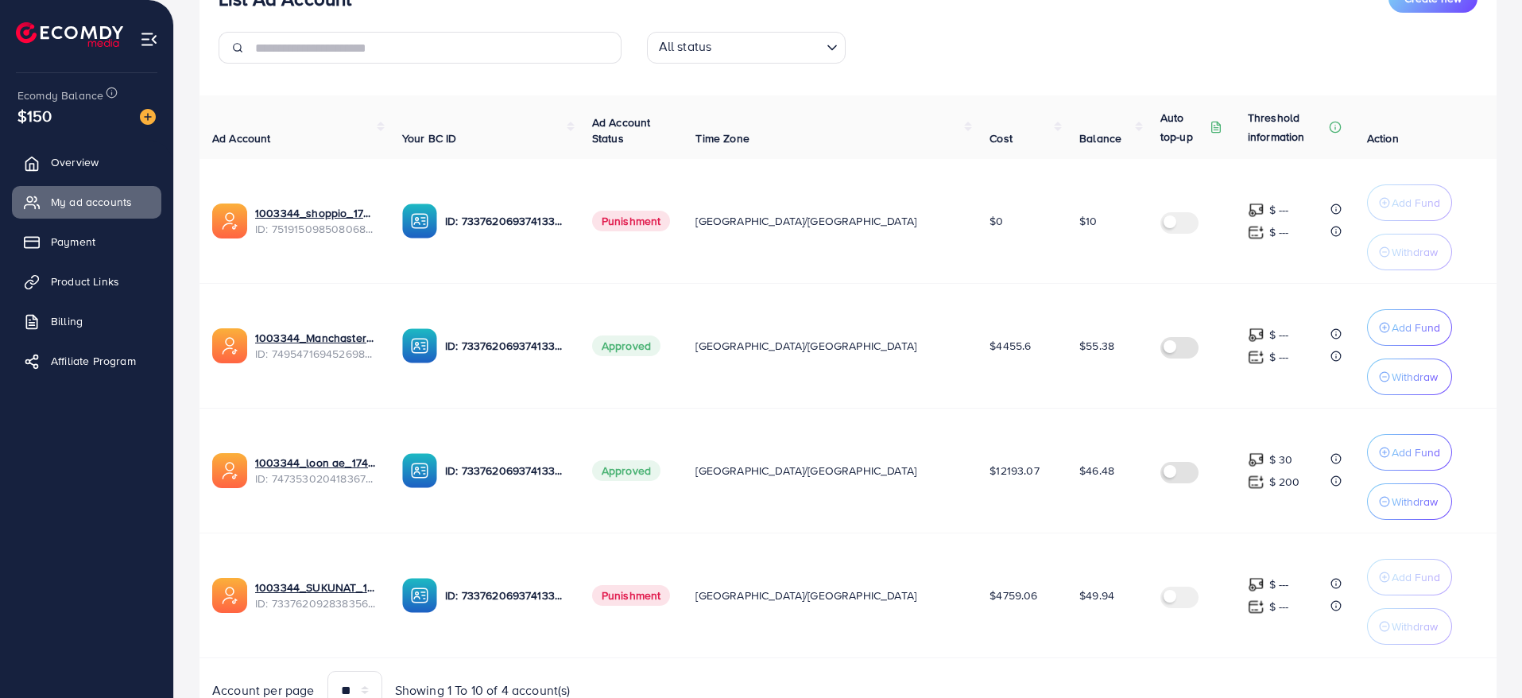
click at [913, 351] on td "[GEOGRAPHIC_DATA]/[GEOGRAPHIC_DATA]" at bounding box center [830, 346] width 294 height 125
